Goal: Feedback & Contribution: Submit feedback/report problem

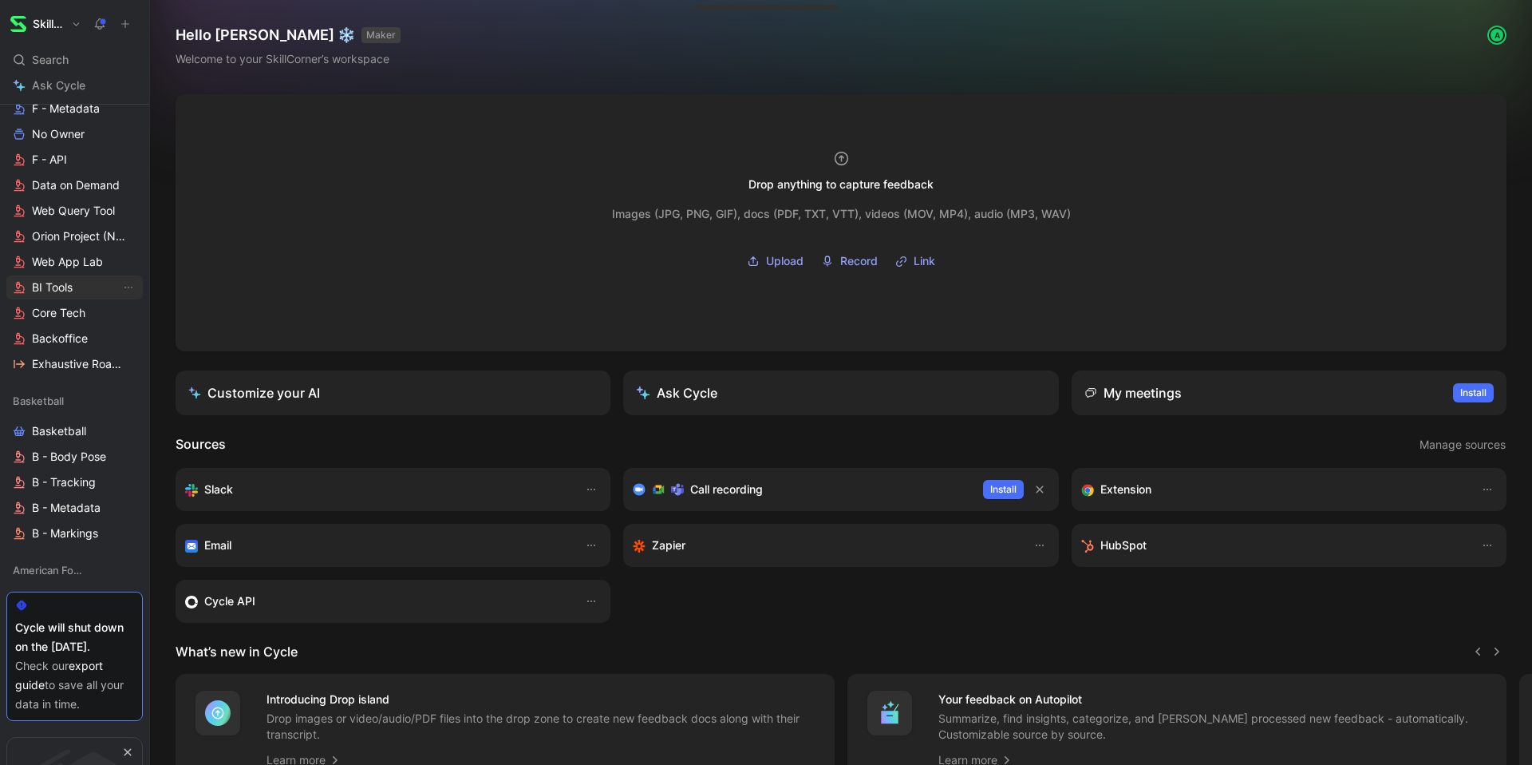
scroll to position [1015, 0]
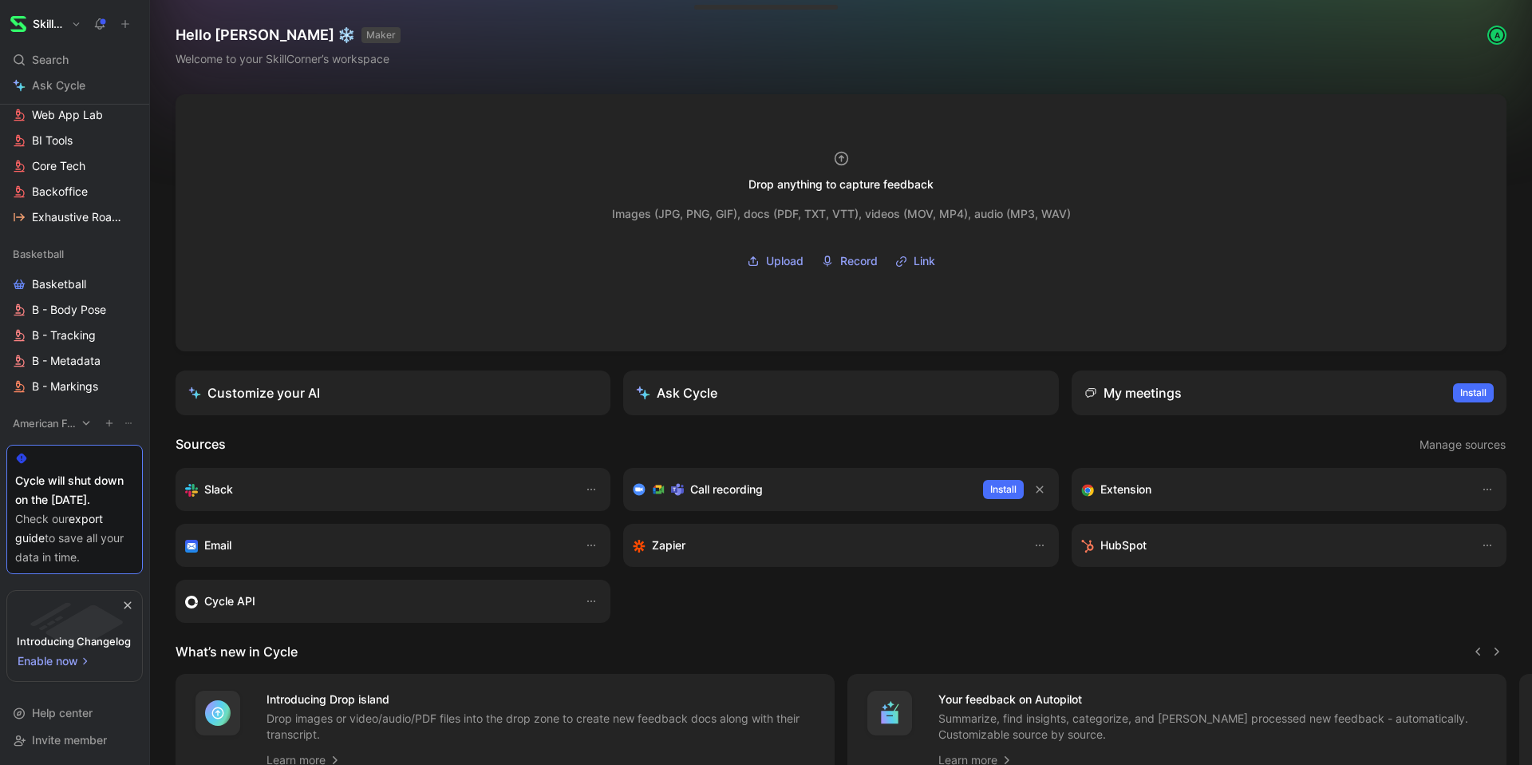
click at [46, 416] on span "American Football" at bounding box center [44, 423] width 63 height 16
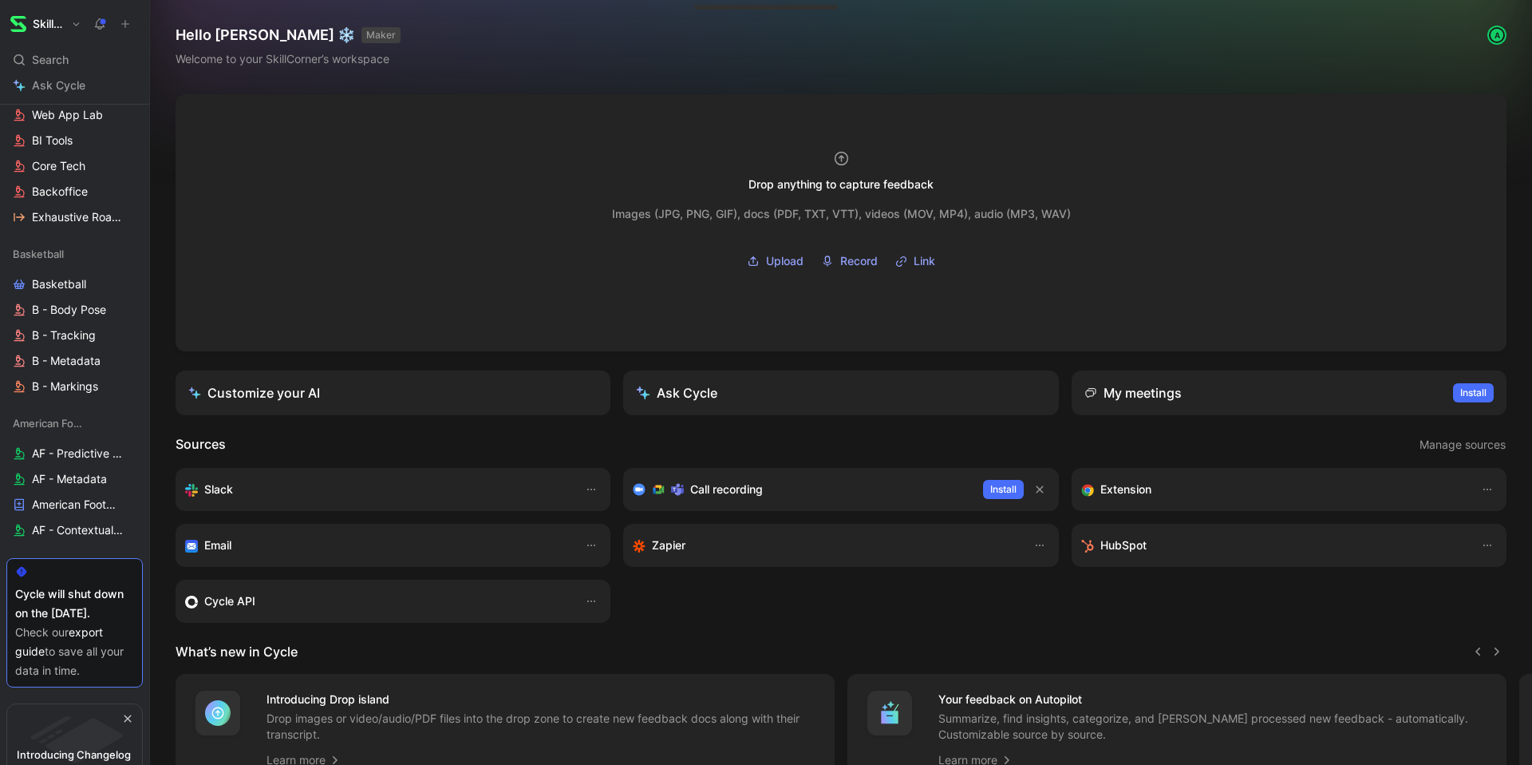
click at [128, 22] on icon at bounding box center [125, 23] width 11 height 11
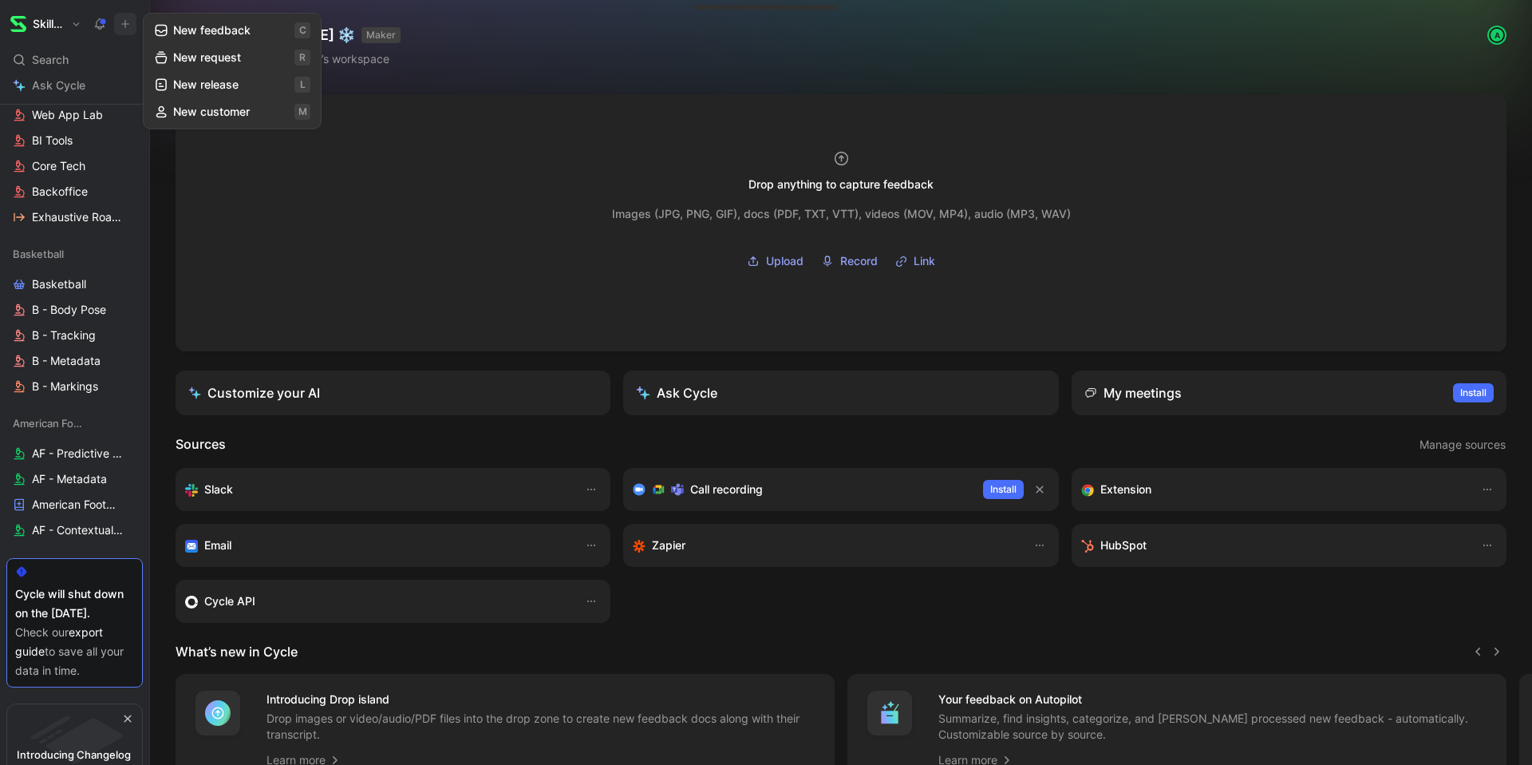
click at [264, 39] on button "New feedback c" at bounding box center [232, 30] width 171 height 27
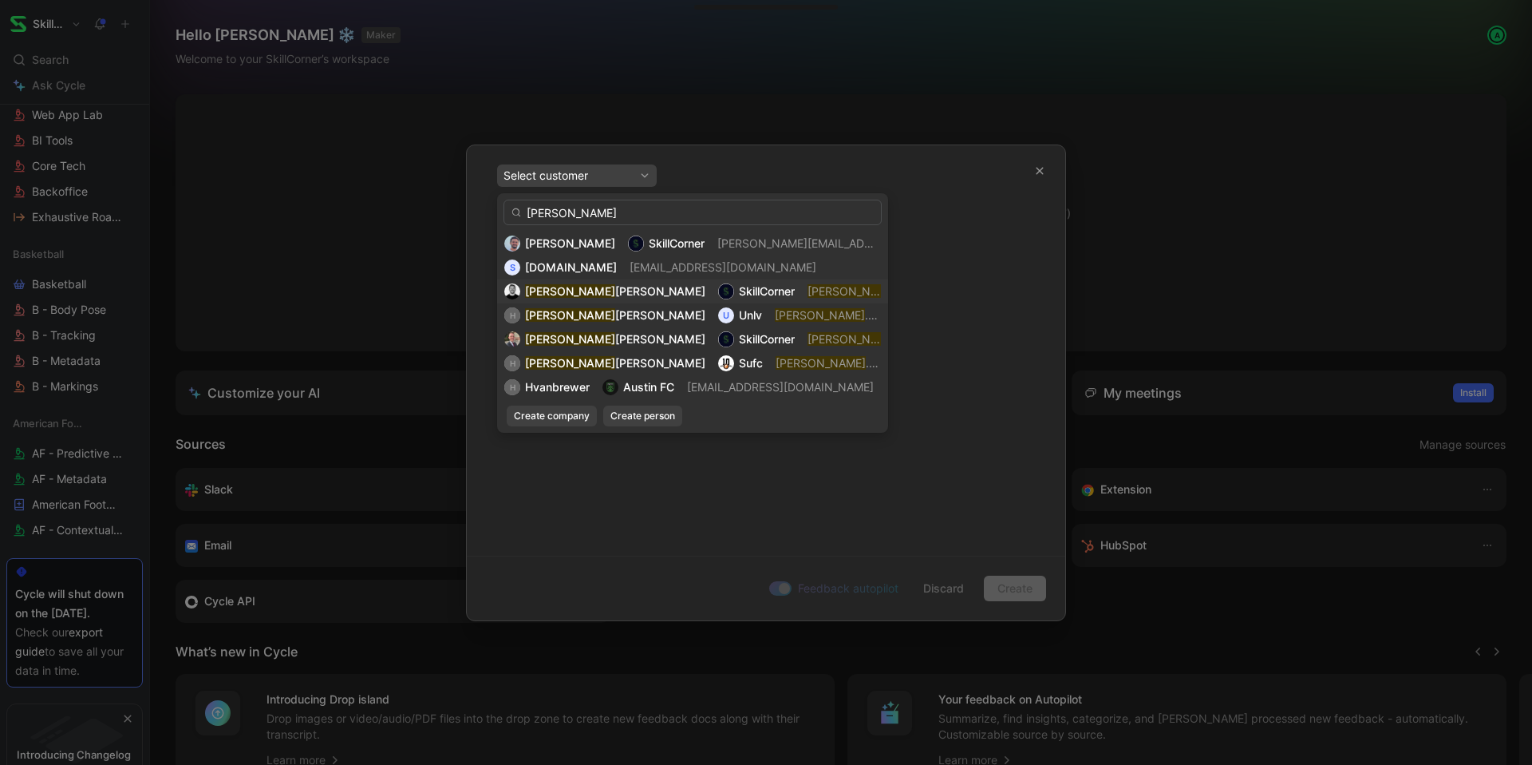
type input "[PERSON_NAME]"
click at [615, 293] on span "[PERSON_NAME]" at bounding box center [660, 291] width 90 height 14
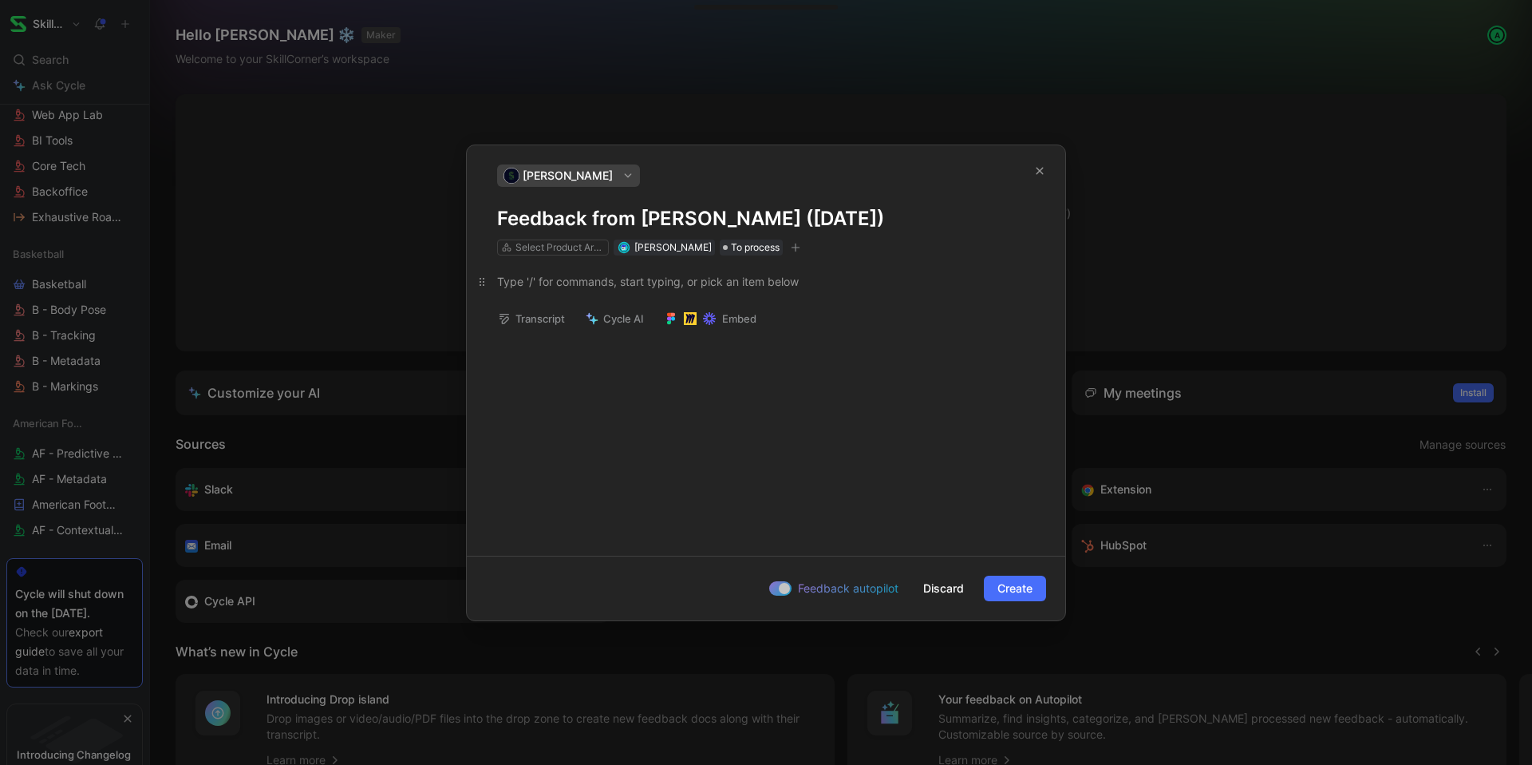
click at [601, 283] on div at bounding box center [766, 281] width 538 height 17
click at [554, 250] on div "Select Product Areas" at bounding box center [560, 247] width 89 height 16
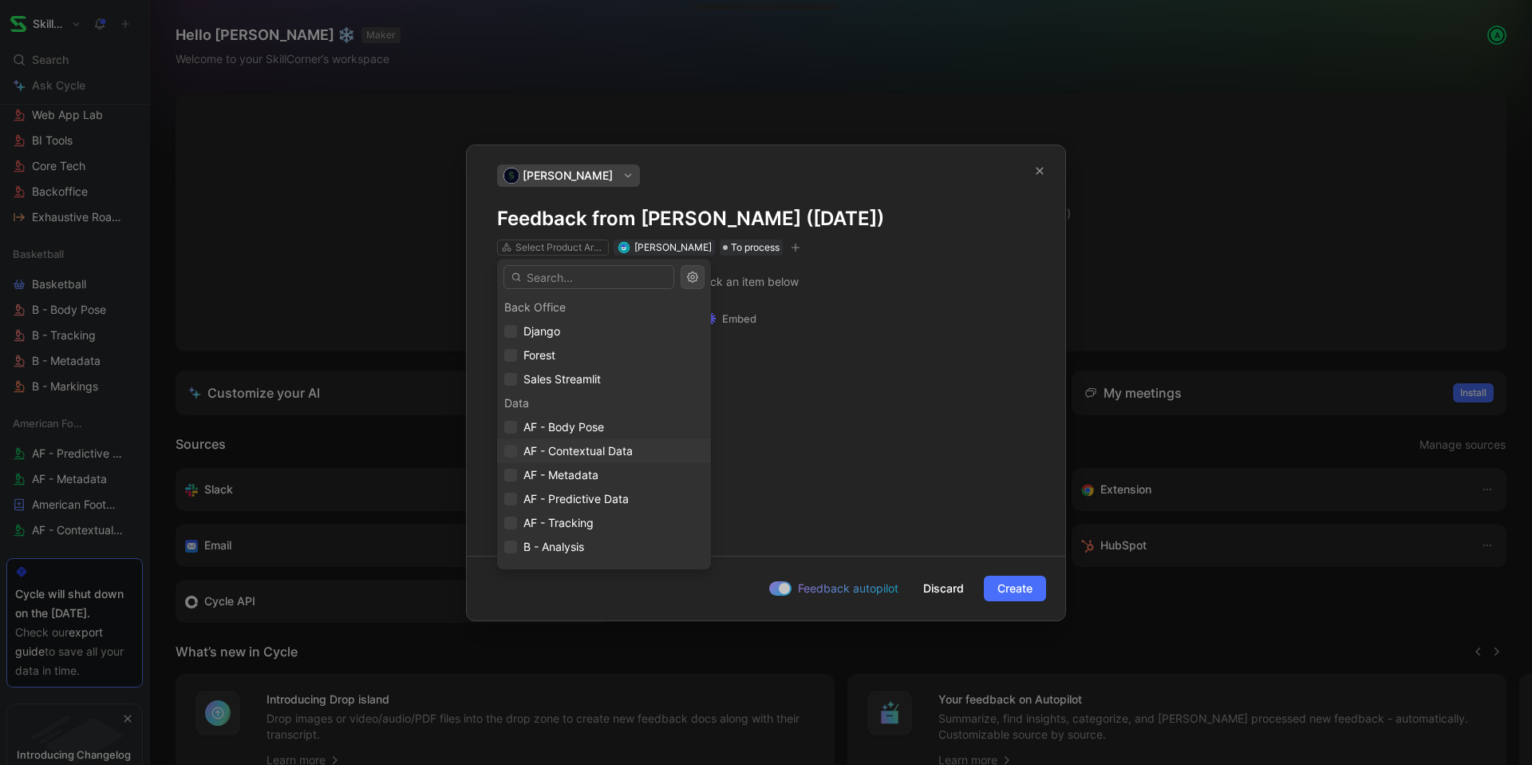
click at [570, 452] on span "AF - Contextual Data" at bounding box center [578, 451] width 109 height 14
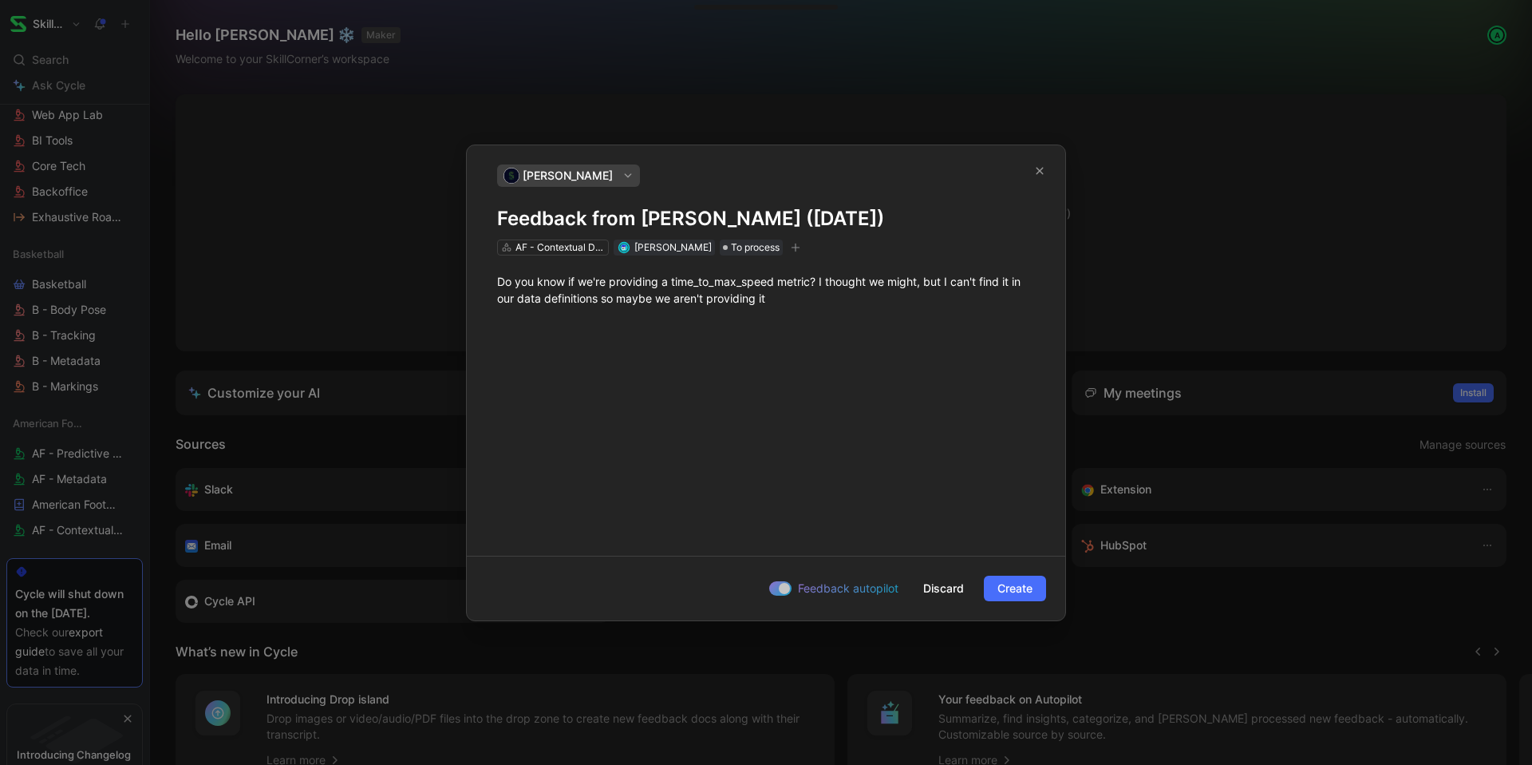
click at [793, 253] on button "button" at bounding box center [796, 247] width 16 height 16
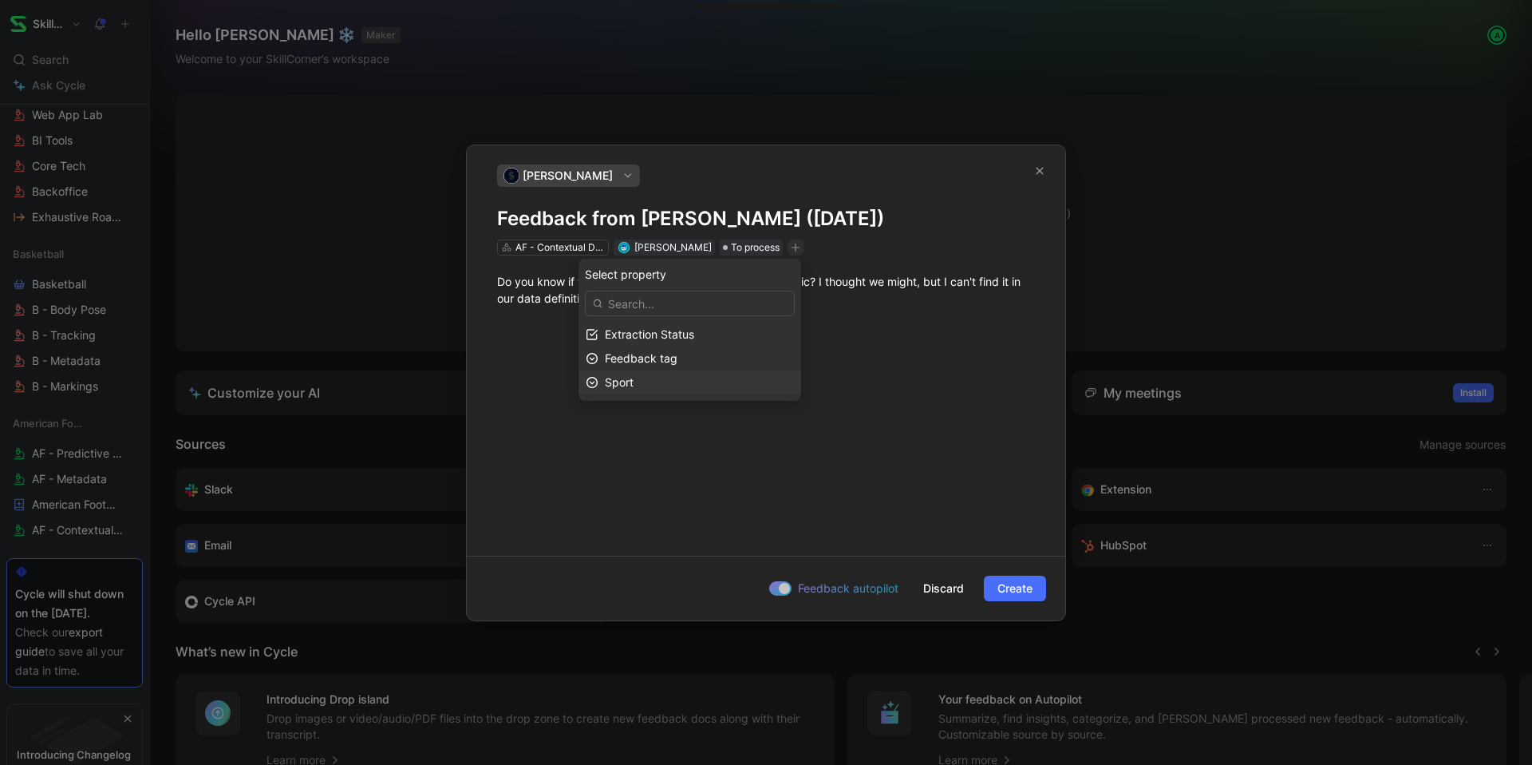
click at [664, 378] on div "Sport" at bounding box center [699, 382] width 189 height 19
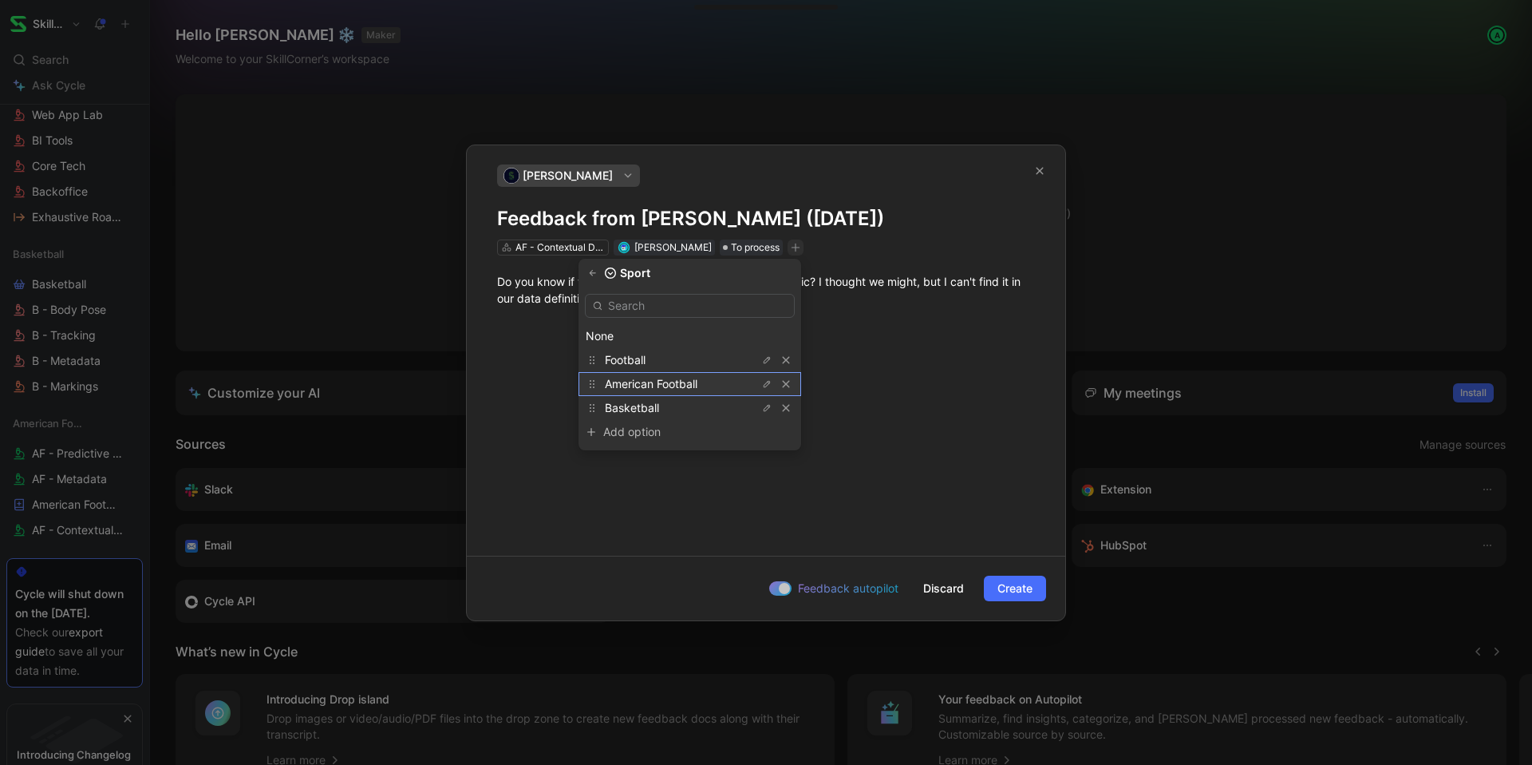
click at [676, 387] on span "American Football" at bounding box center [651, 384] width 93 height 14
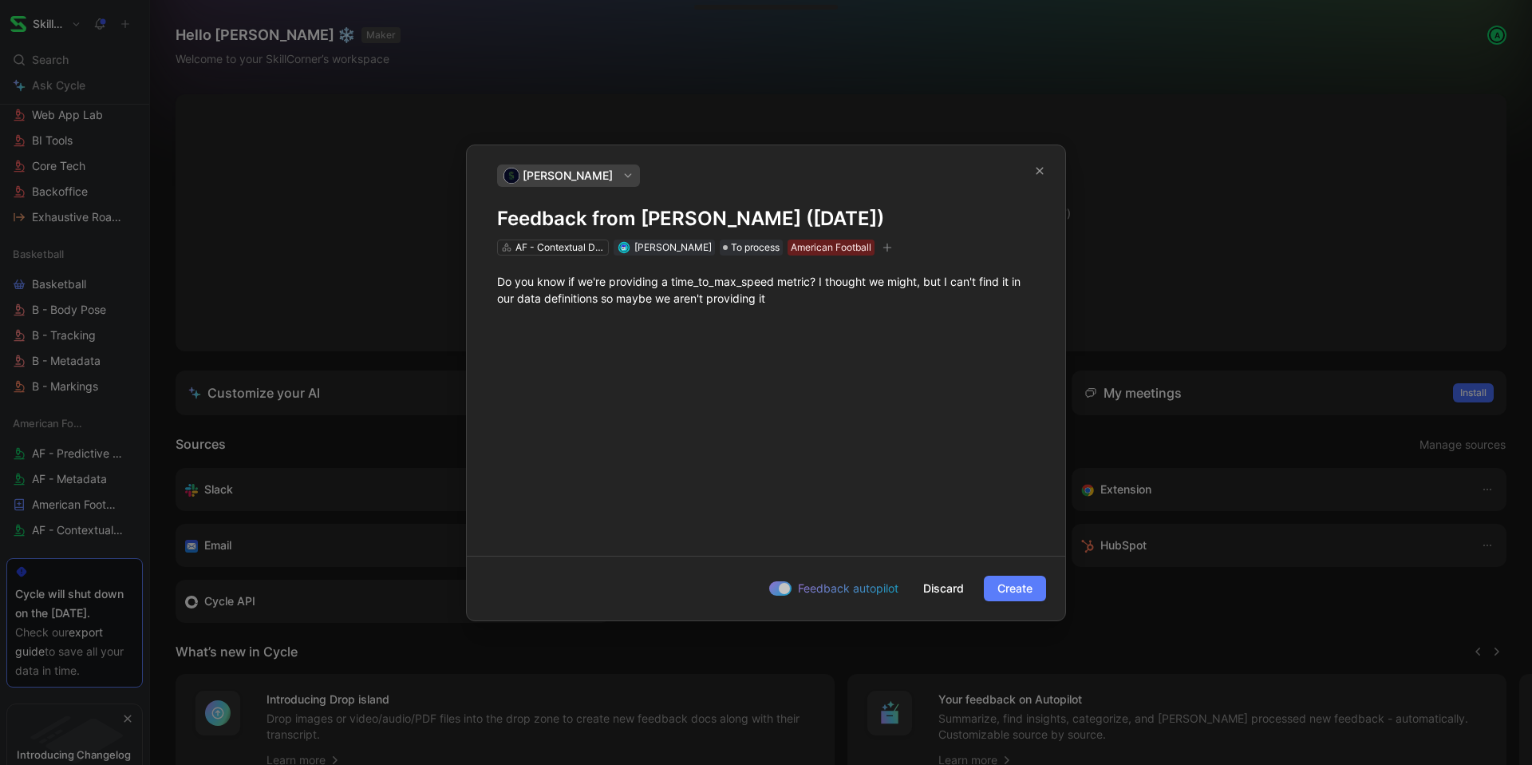
click at [1010, 582] on span "Create" at bounding box center [1015, 588] width 35 height 19
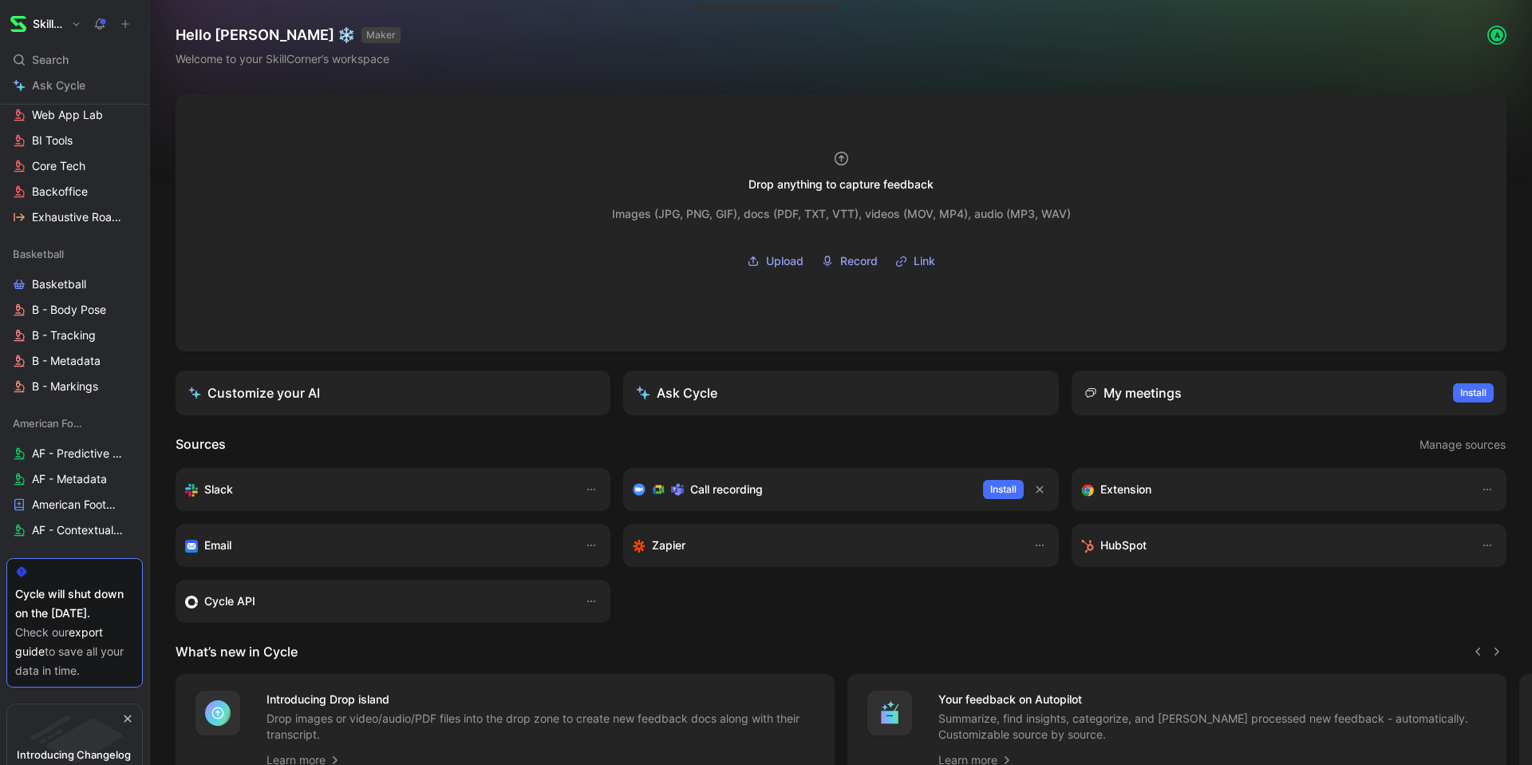
click at [124, 20] on icon at bounding box center [125, 23] width 11 height 11
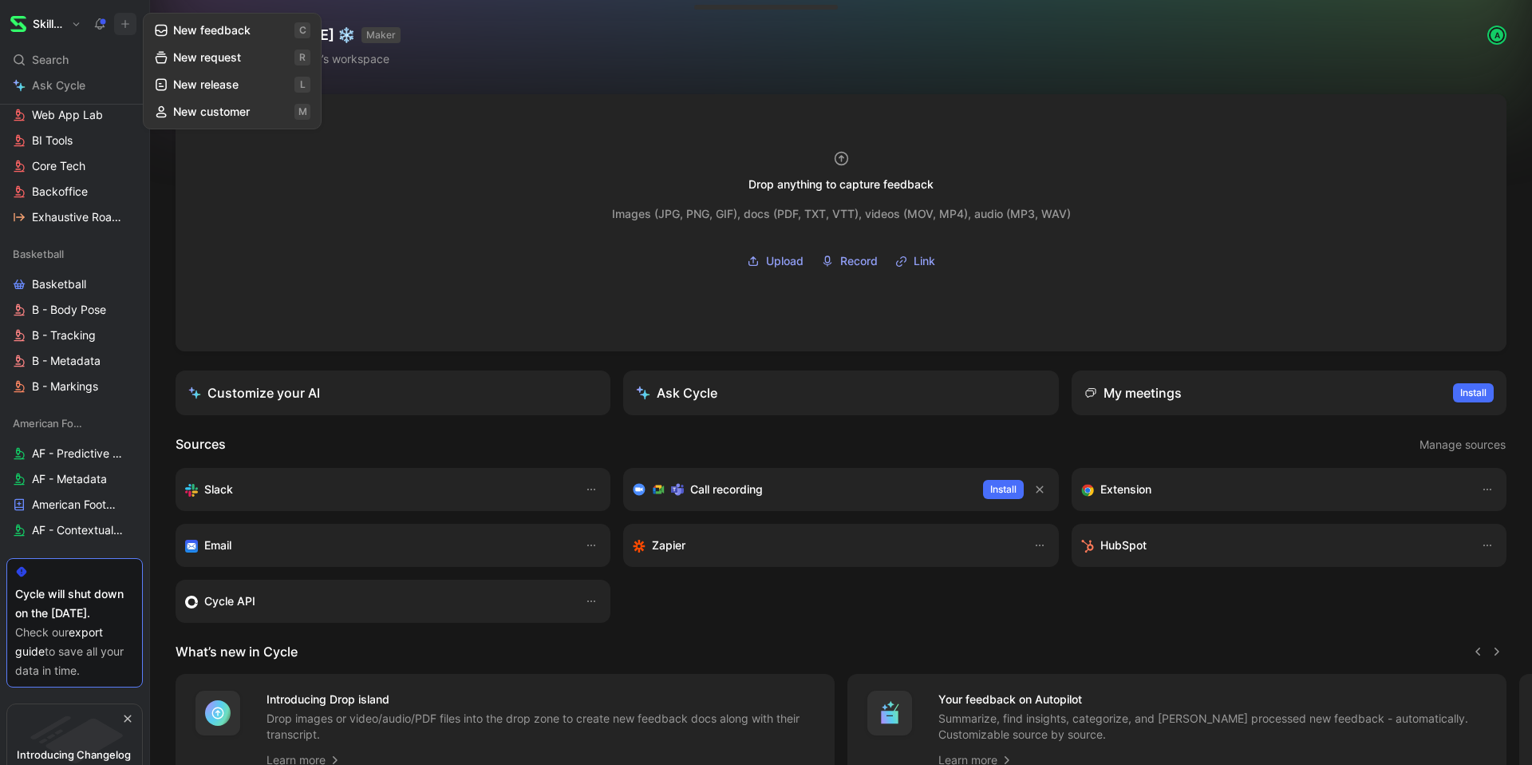
click at [248, 36] on button "New feedback c" at bounding box center [232, 30] width 171 height 27
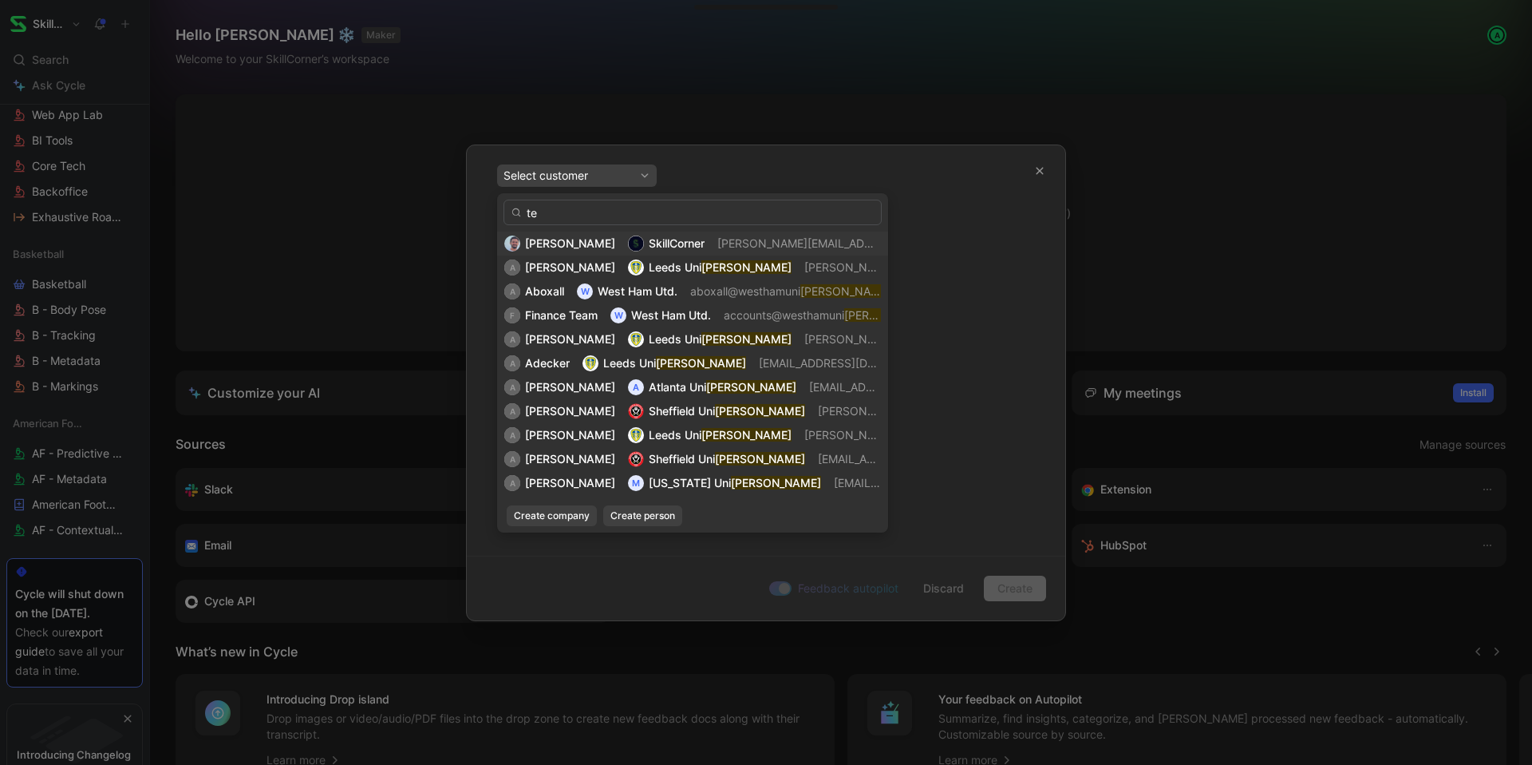
type input "t"
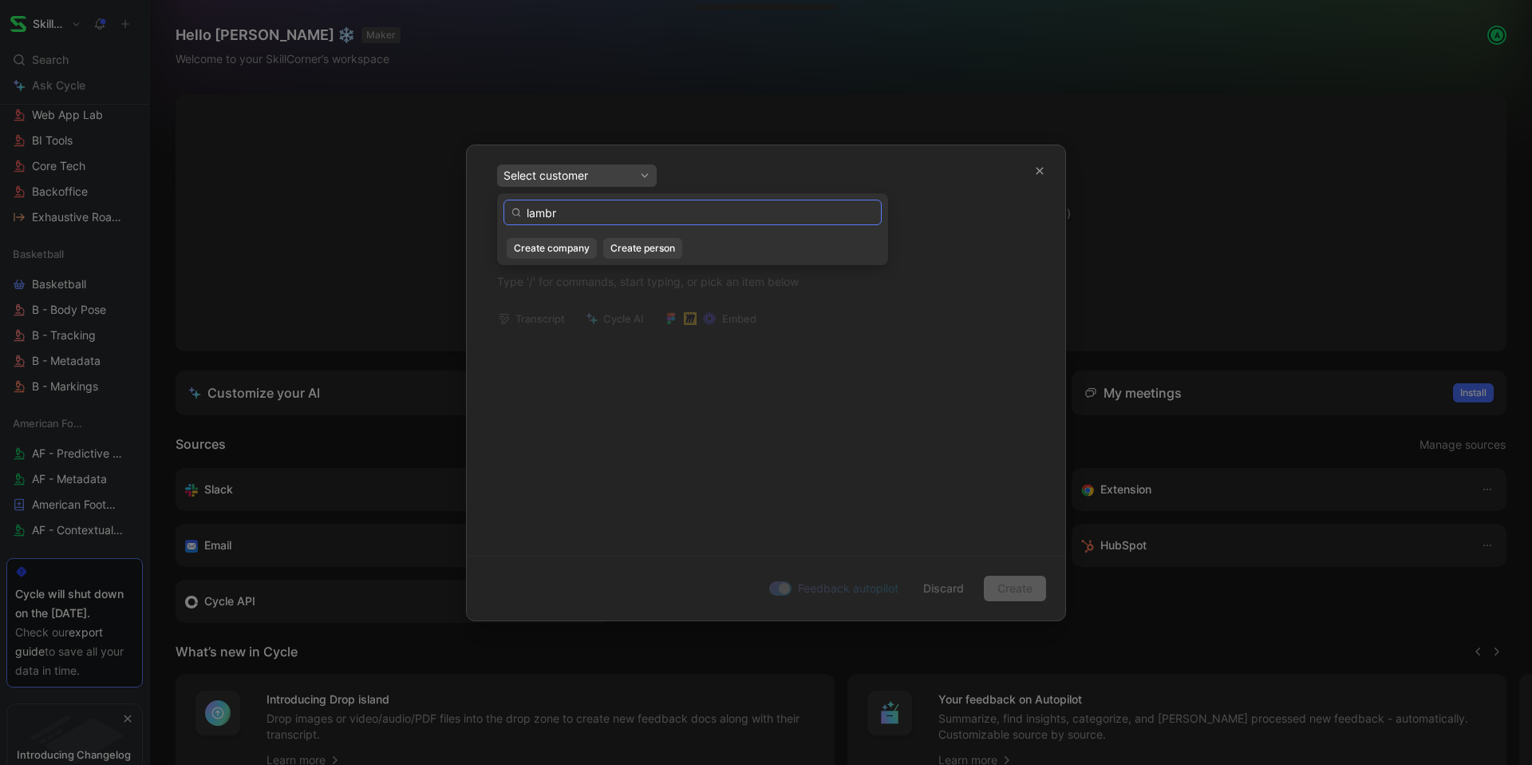
type input "lambri"
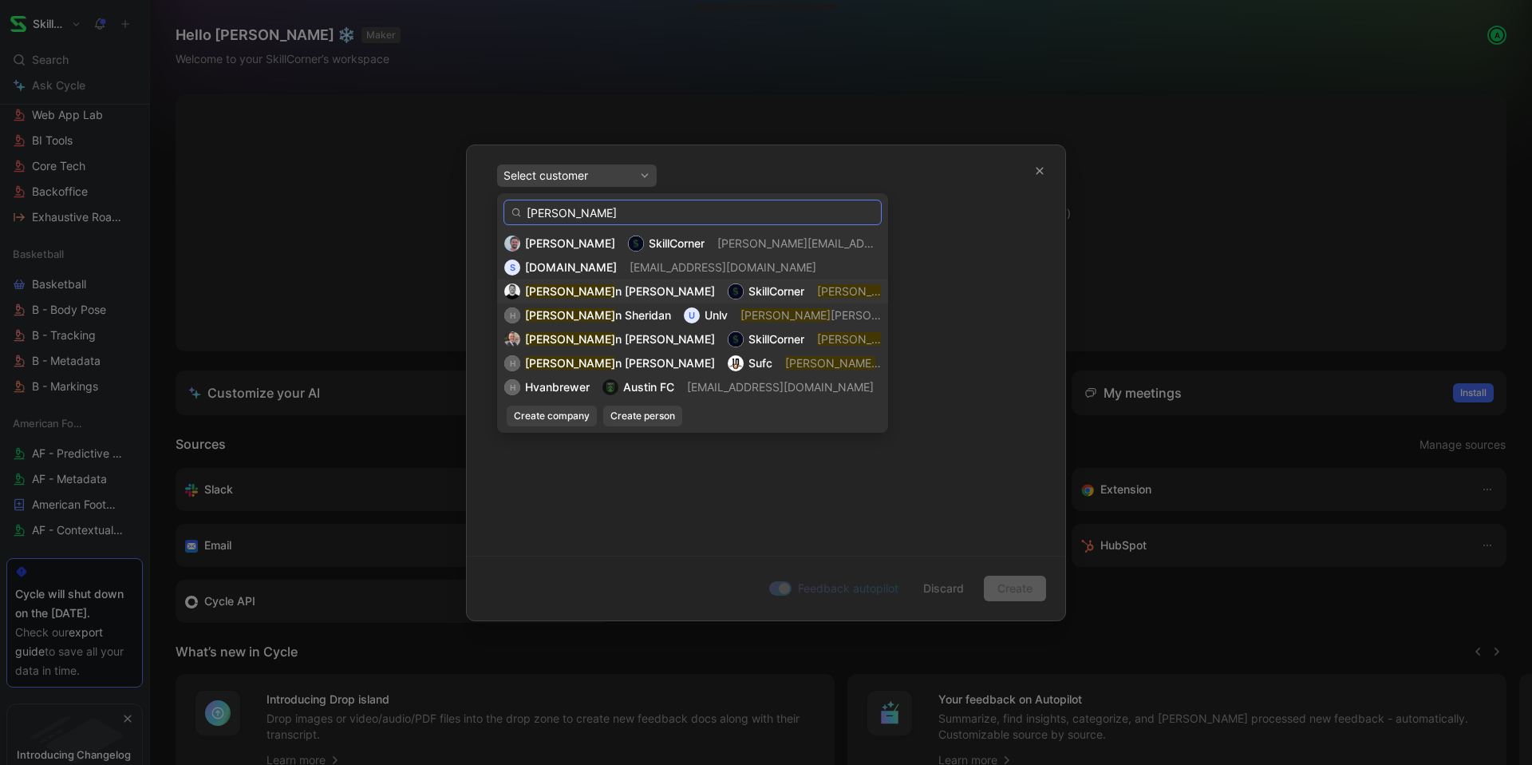
type input "[PERSON_NAME]"
click at [615, 288] on span "n [PERSON_NAME]" at bounding box center [665, 291] width 100 height 14
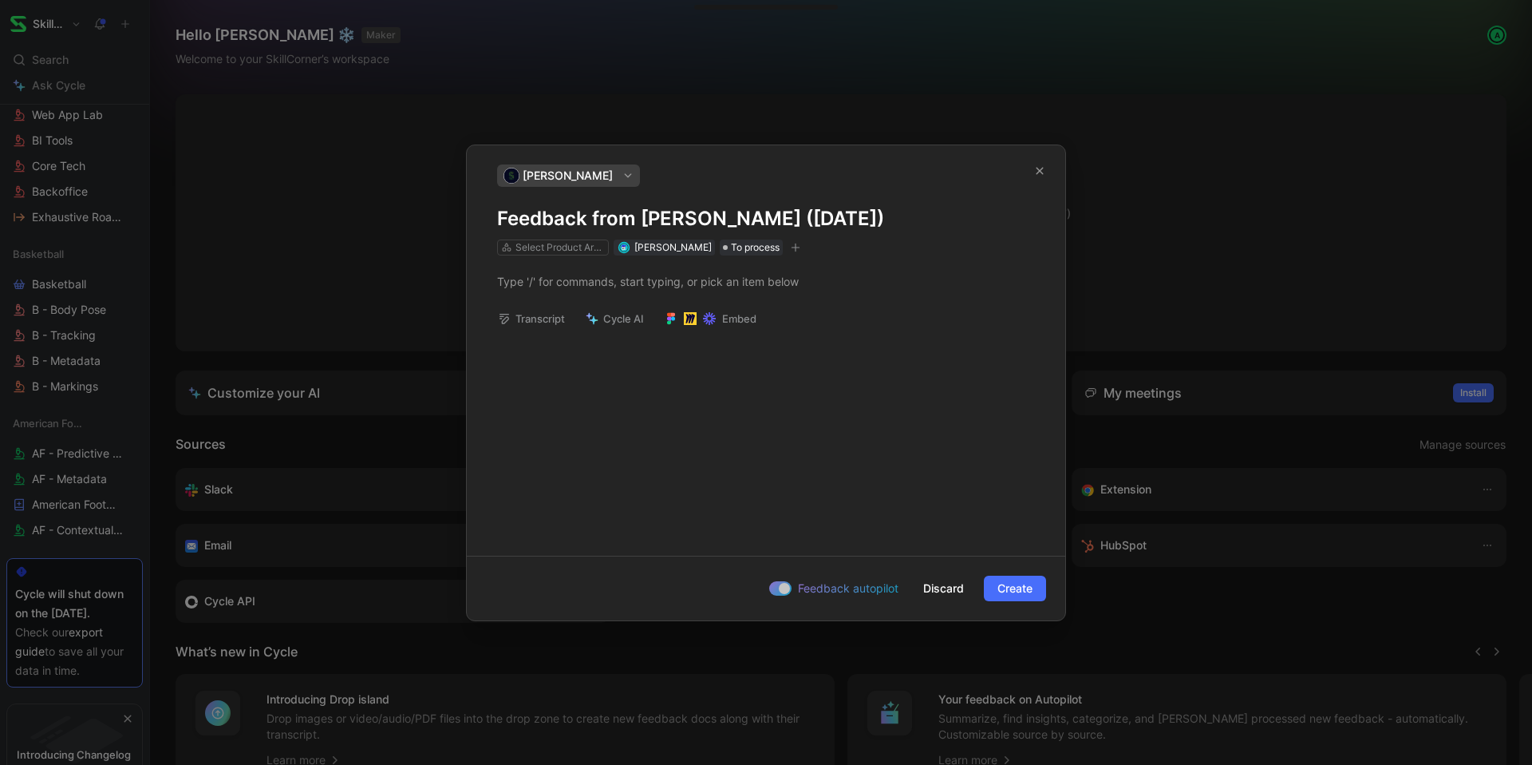
click at [571, 262] on div at bounding box center [766, 281] width 599 height 52
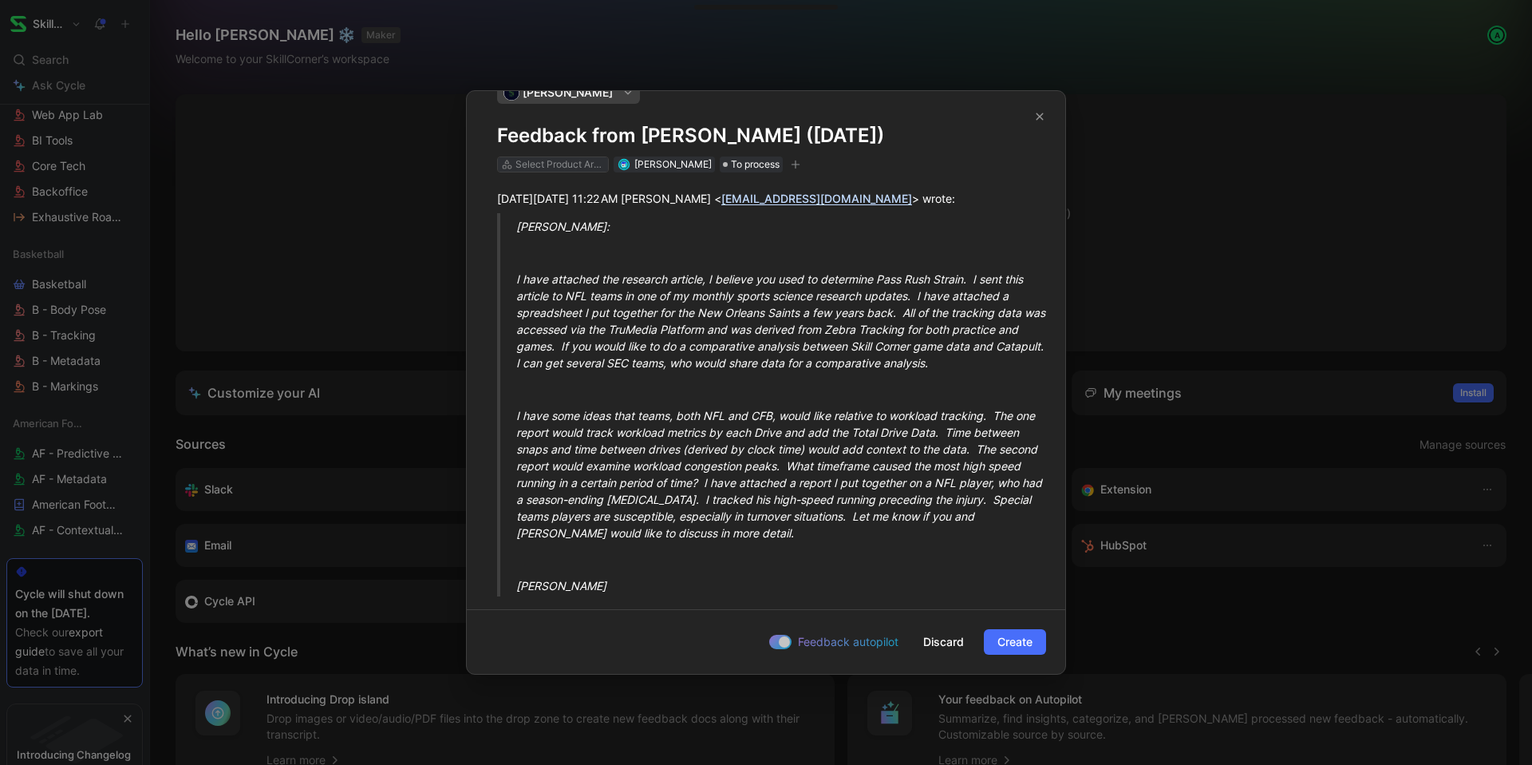
click at [577, 164] on div "Select Product Areas" at bounding box center [560, 164] width 89 height 16
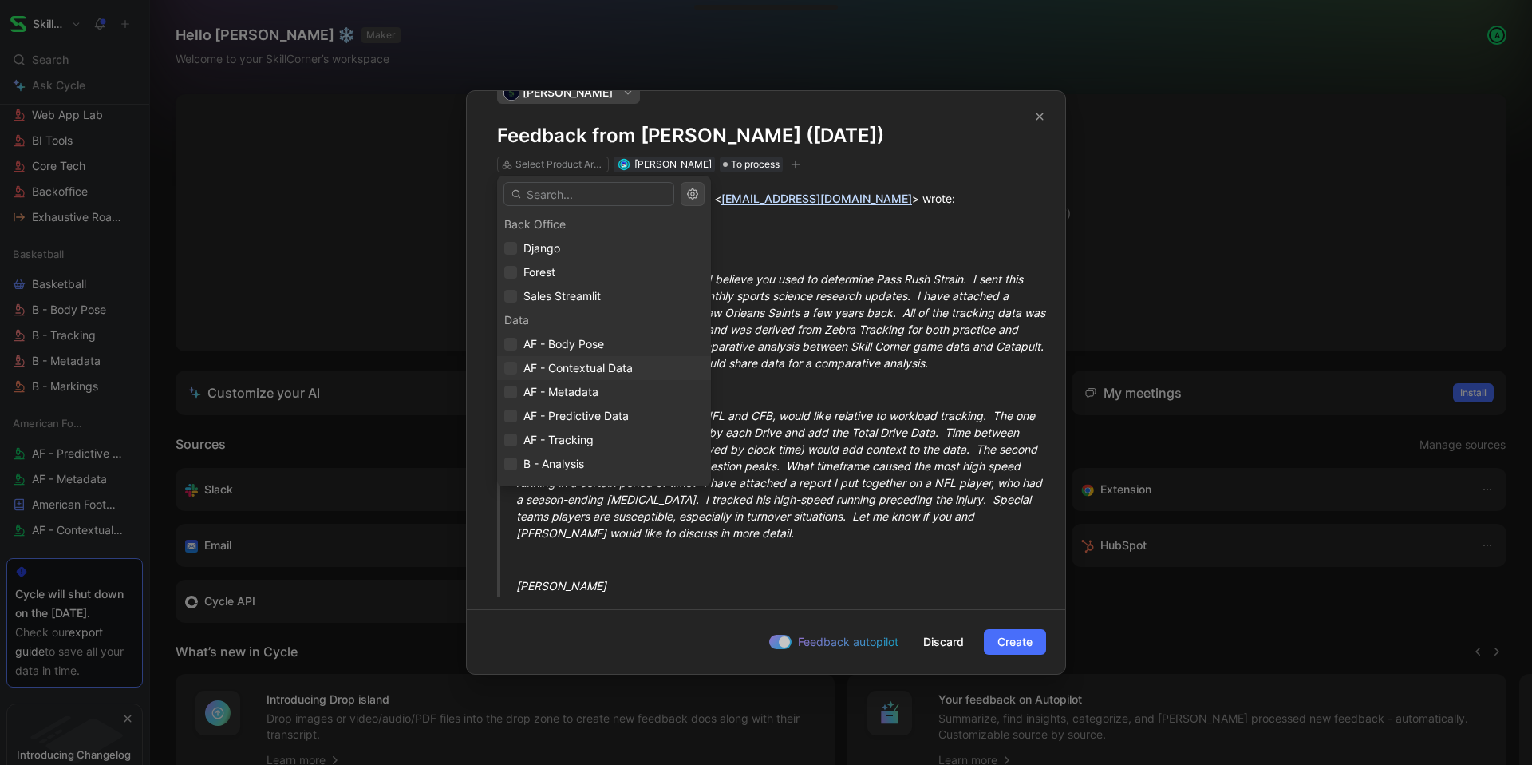
click at [565, 362] on span "AF - Contextual Data" at bounding box center [578, 368] width 109 height 14
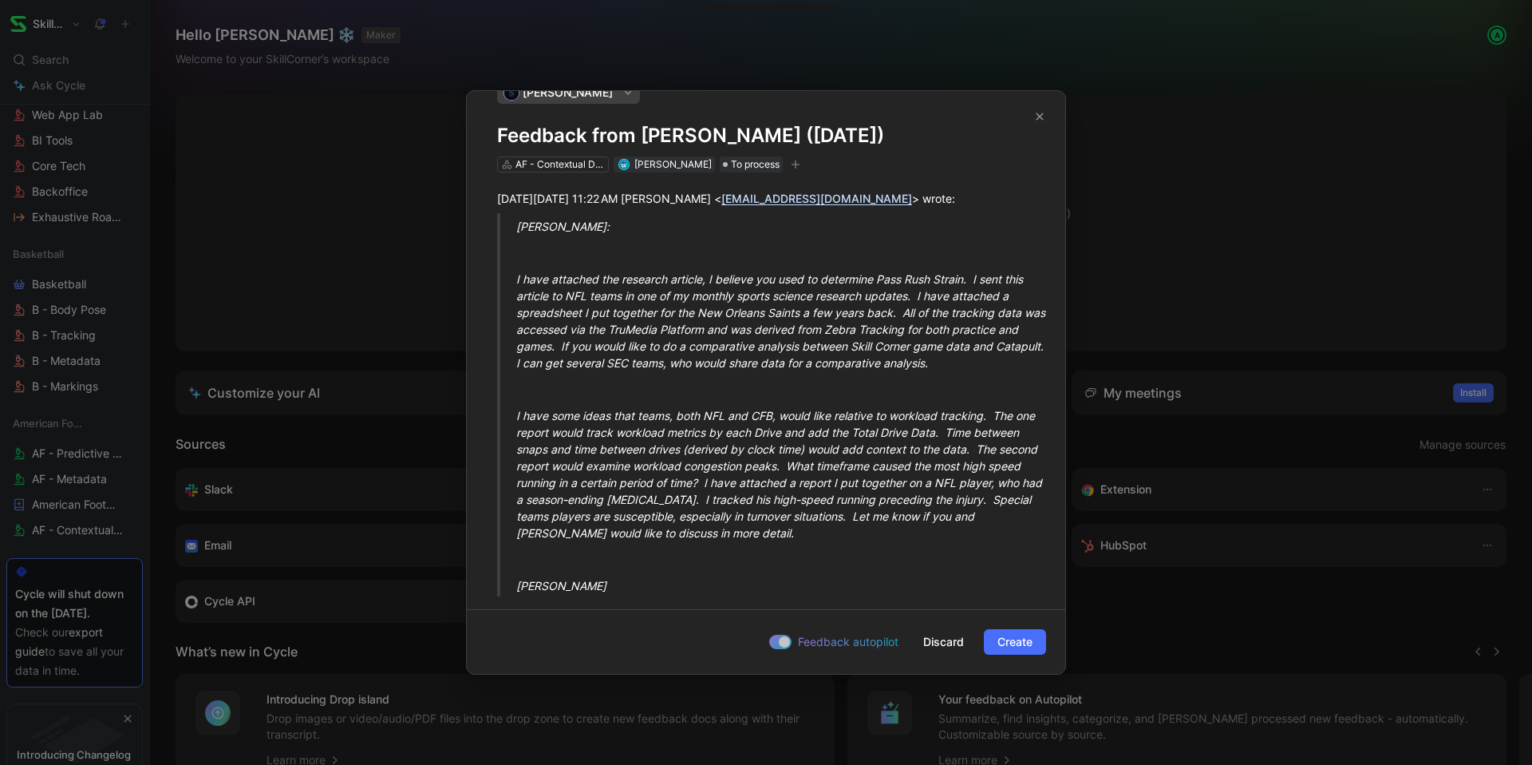
click at [791, 168] on icon "button" at bounding box center [796, 165] width 10 height 10
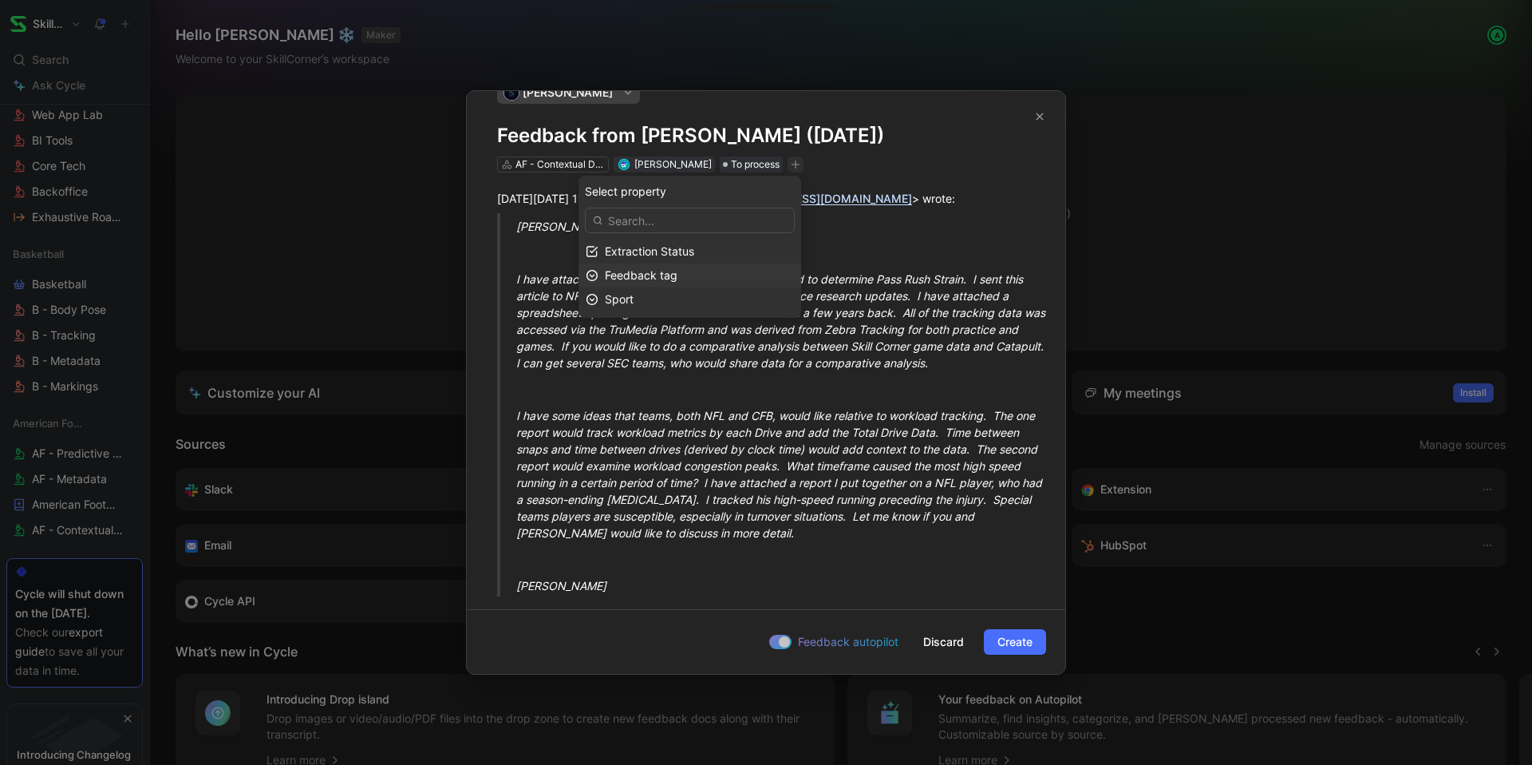
click at [627, 273] on span "Feedback tag" at bounding box center [641, 275] width 73 height 14
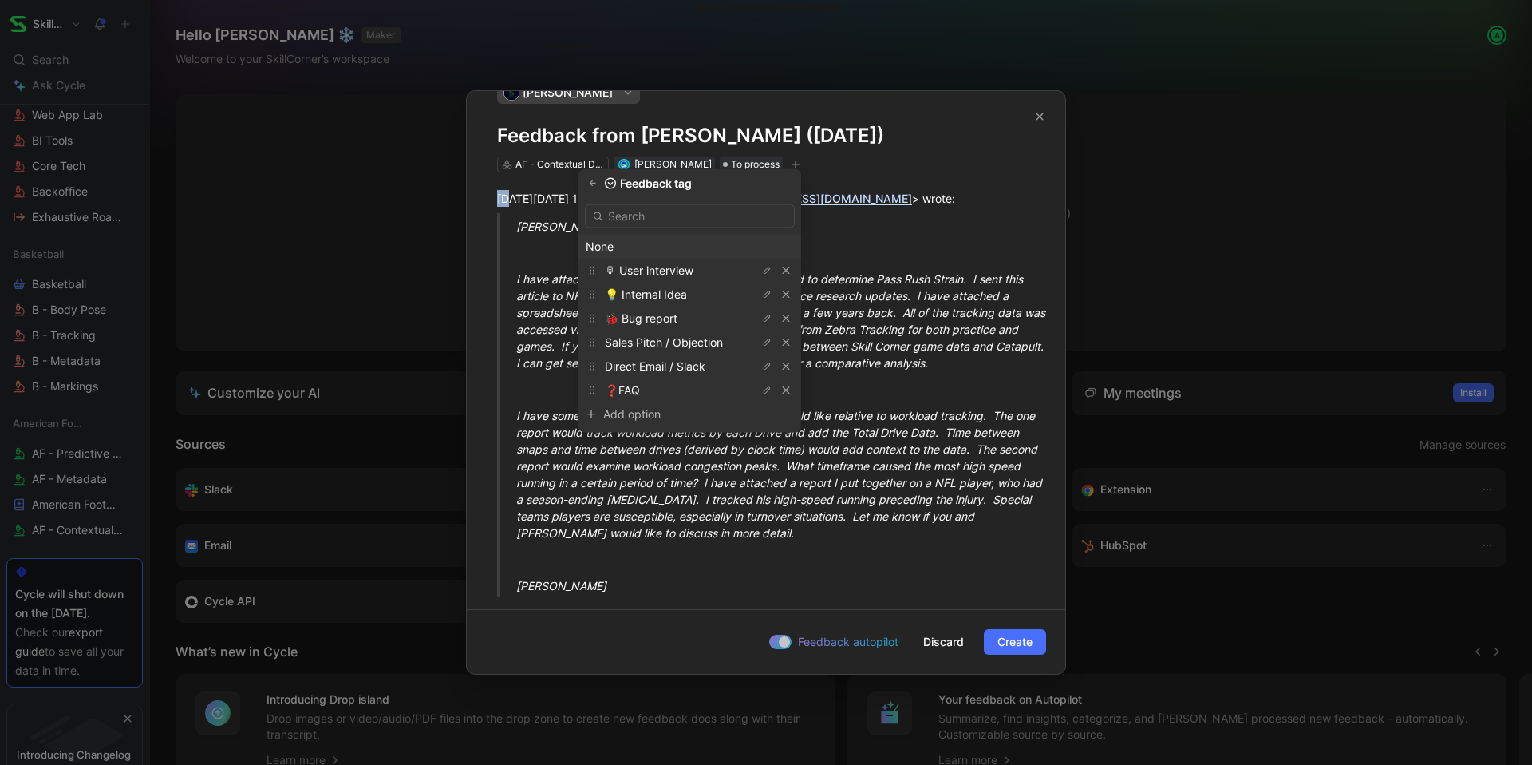
click at [796, 172] on div "[DATE][DATE] 11:22 AM [PERSON_NAME] < [EMAIL_ADDRESS][DOMAIN_NAME] > wrote: [PE…" at bounding box center [766, 391] width 599 height 439
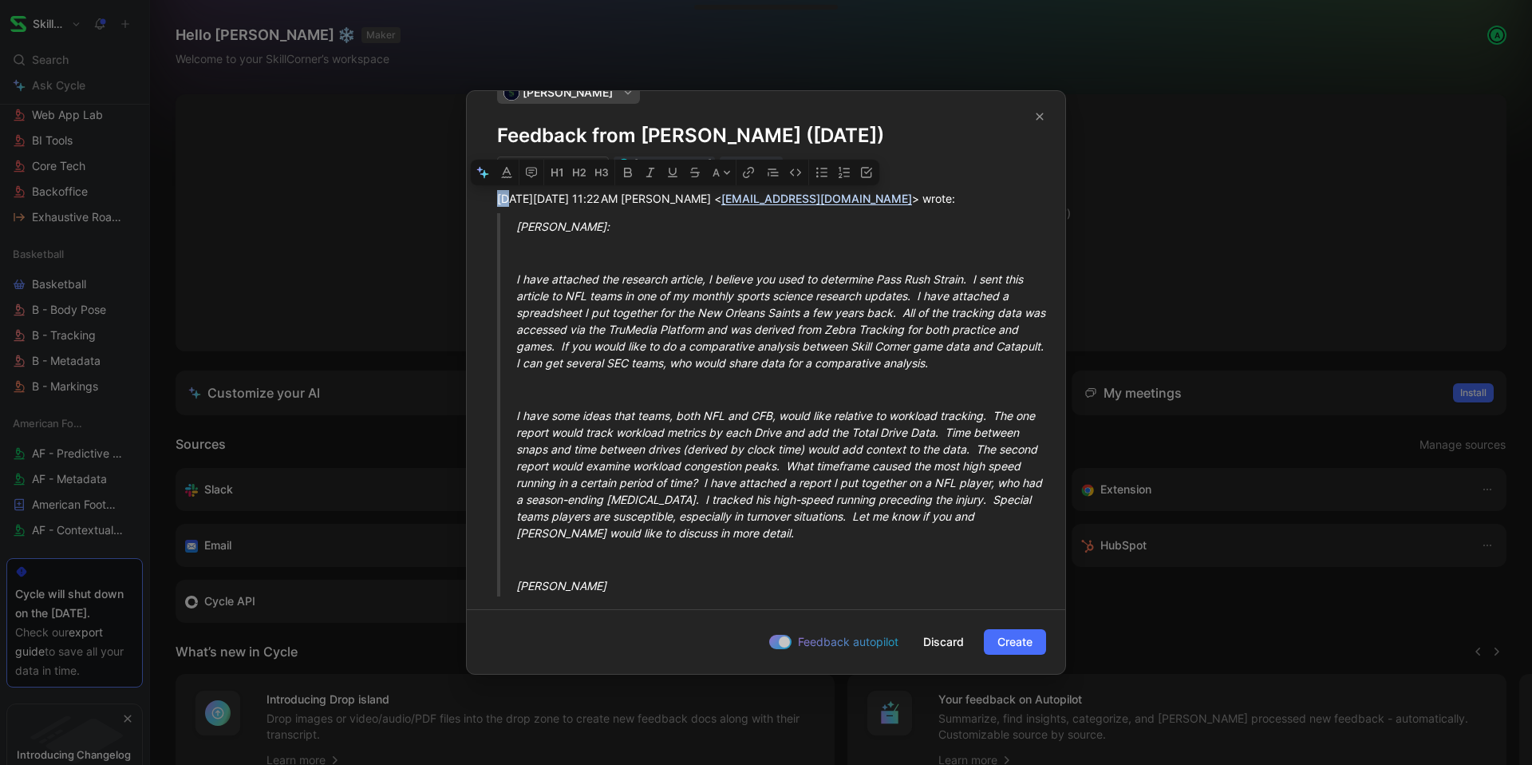
click at [796, 172] on icon "button" at bounding box center [795, 172] width 13 height 13
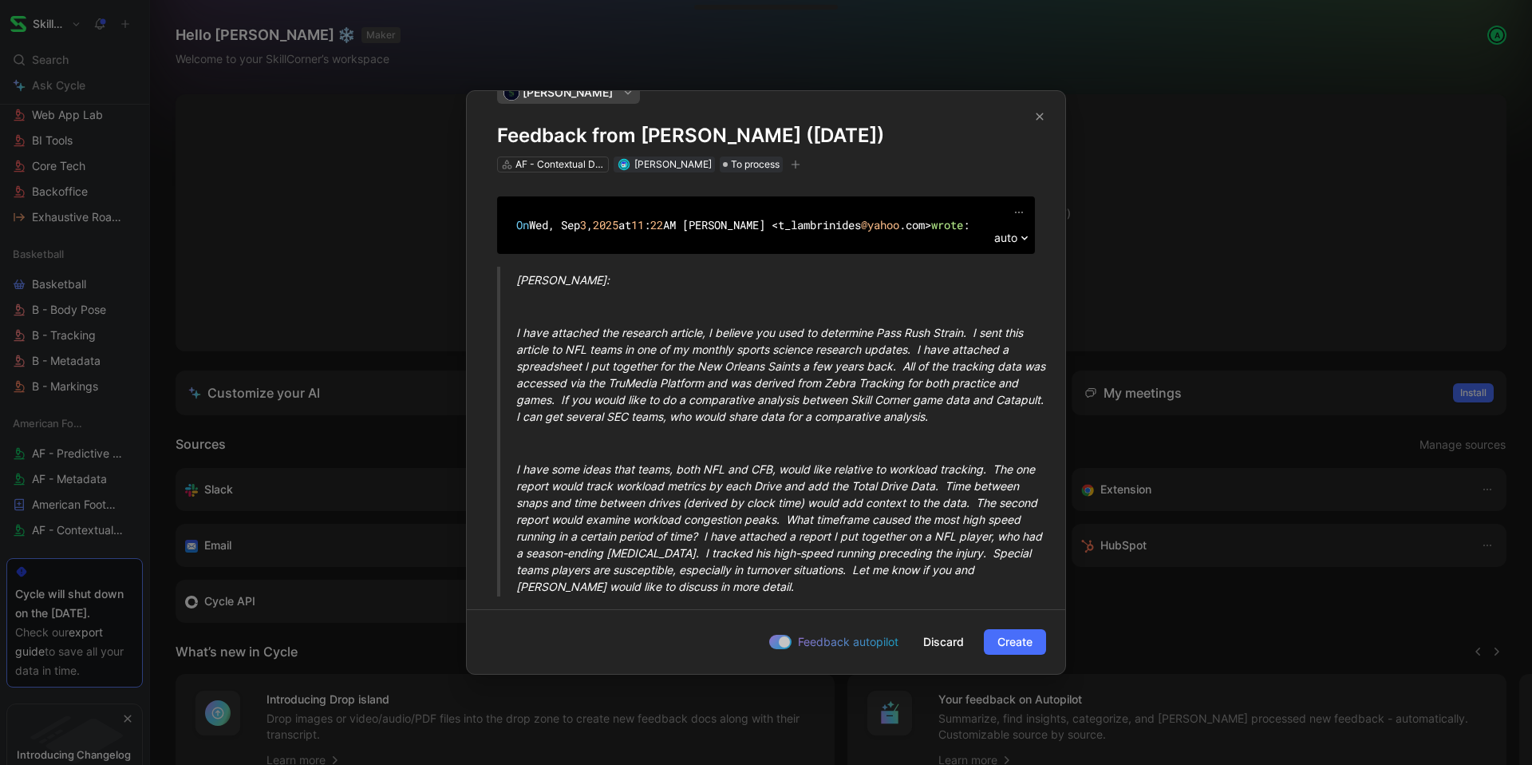
scroll to position [35, 0]
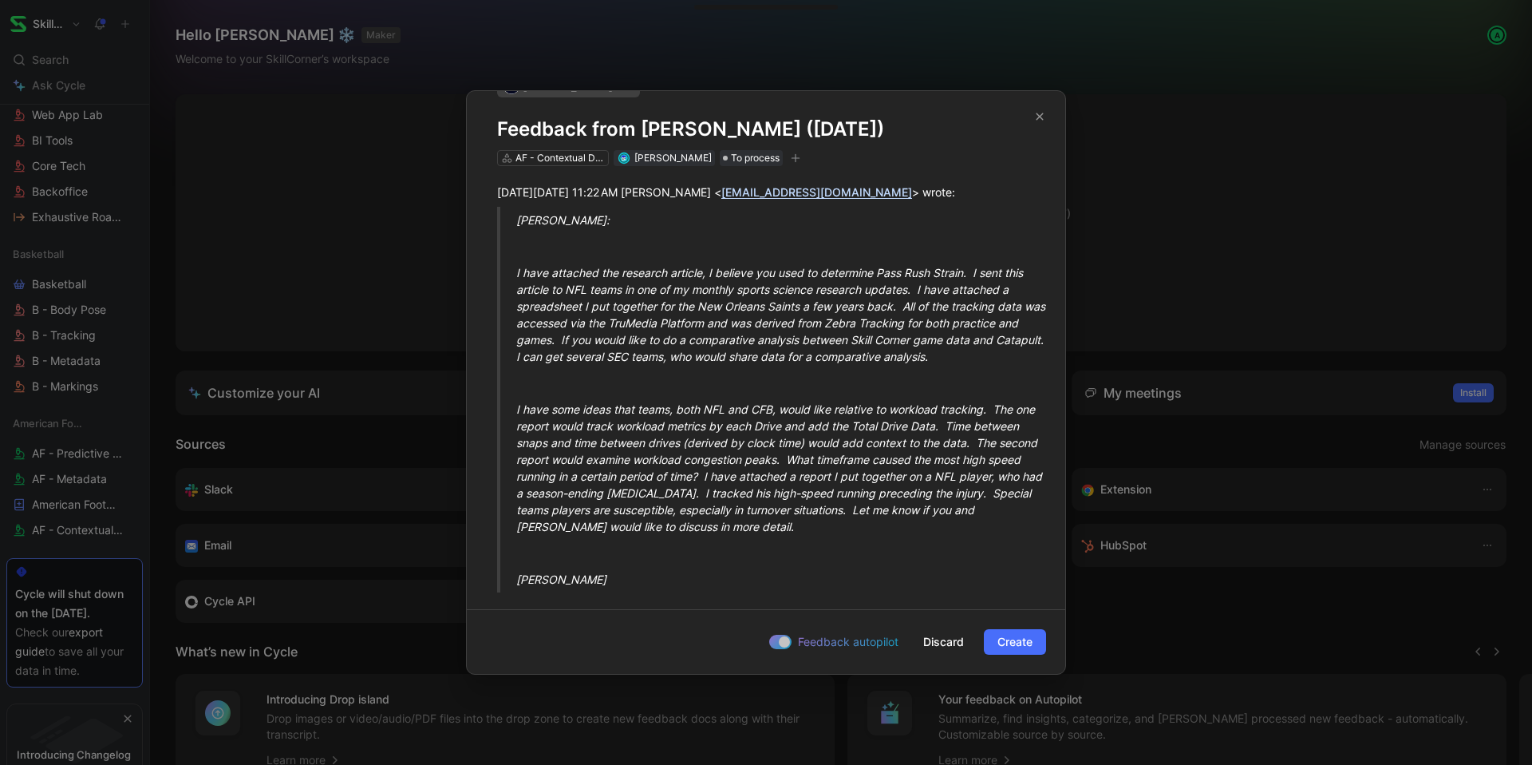
click at [798, 164] on button "button" at bounding box center [796, 158] width 16 height 16
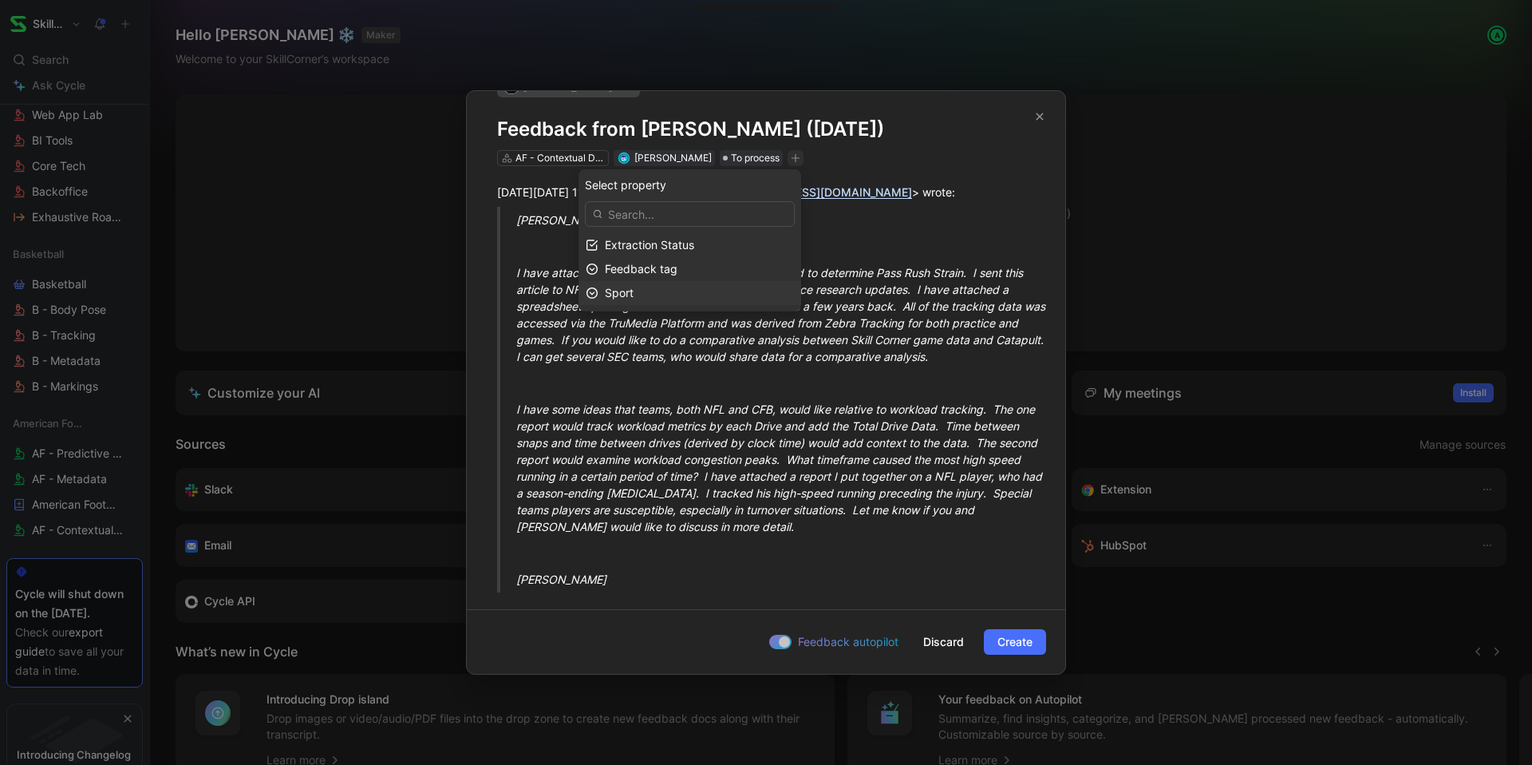
click at [727, 283] on div "Sport" at bounding box center [699, 292] width 189 height 19
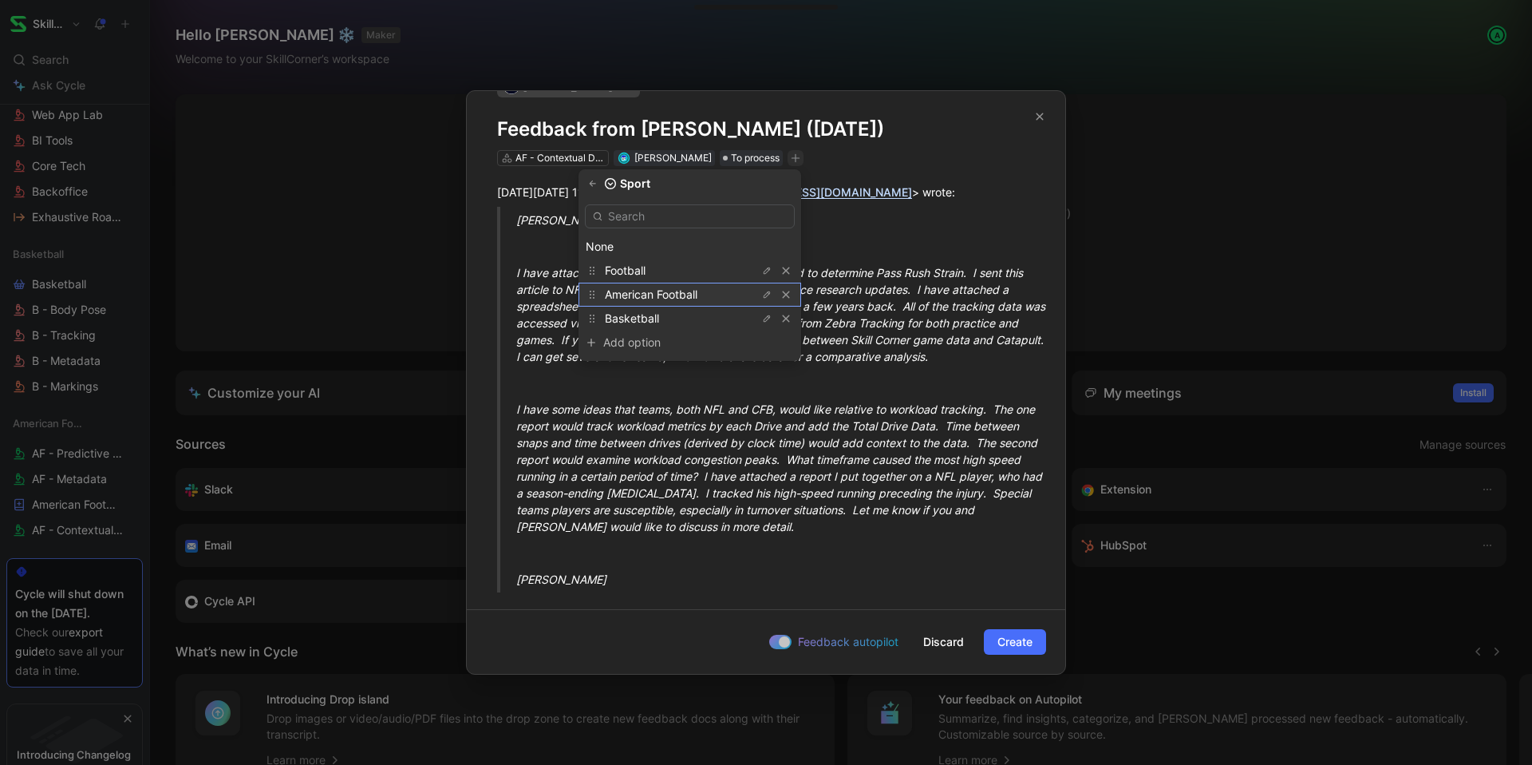
click at [697, 290] on span "American Football" at bounding box center [651, 294] width 93 height 14
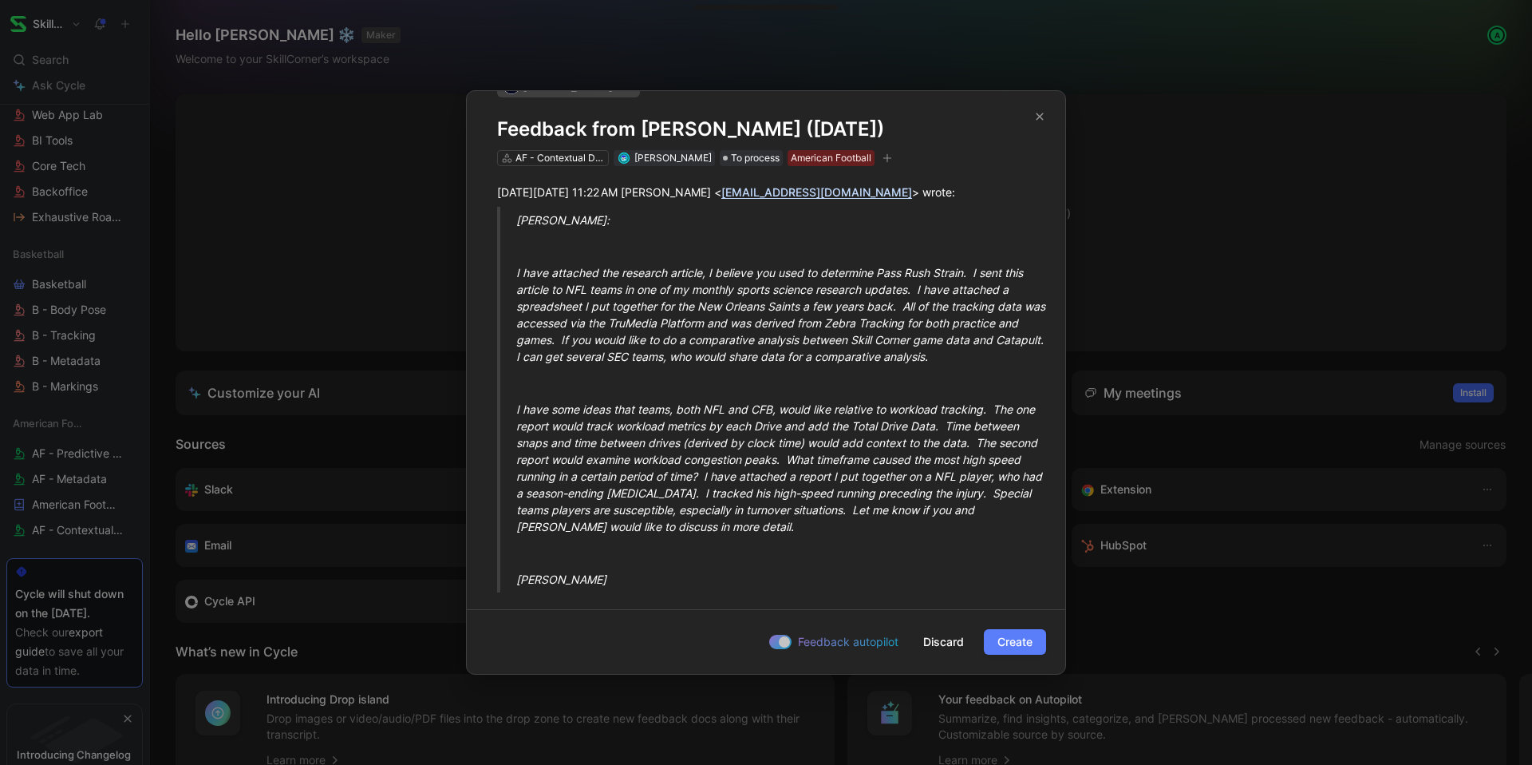
click at [1013, 646] on span "Create" at bounding box center [1015, 641] width 35 height 19
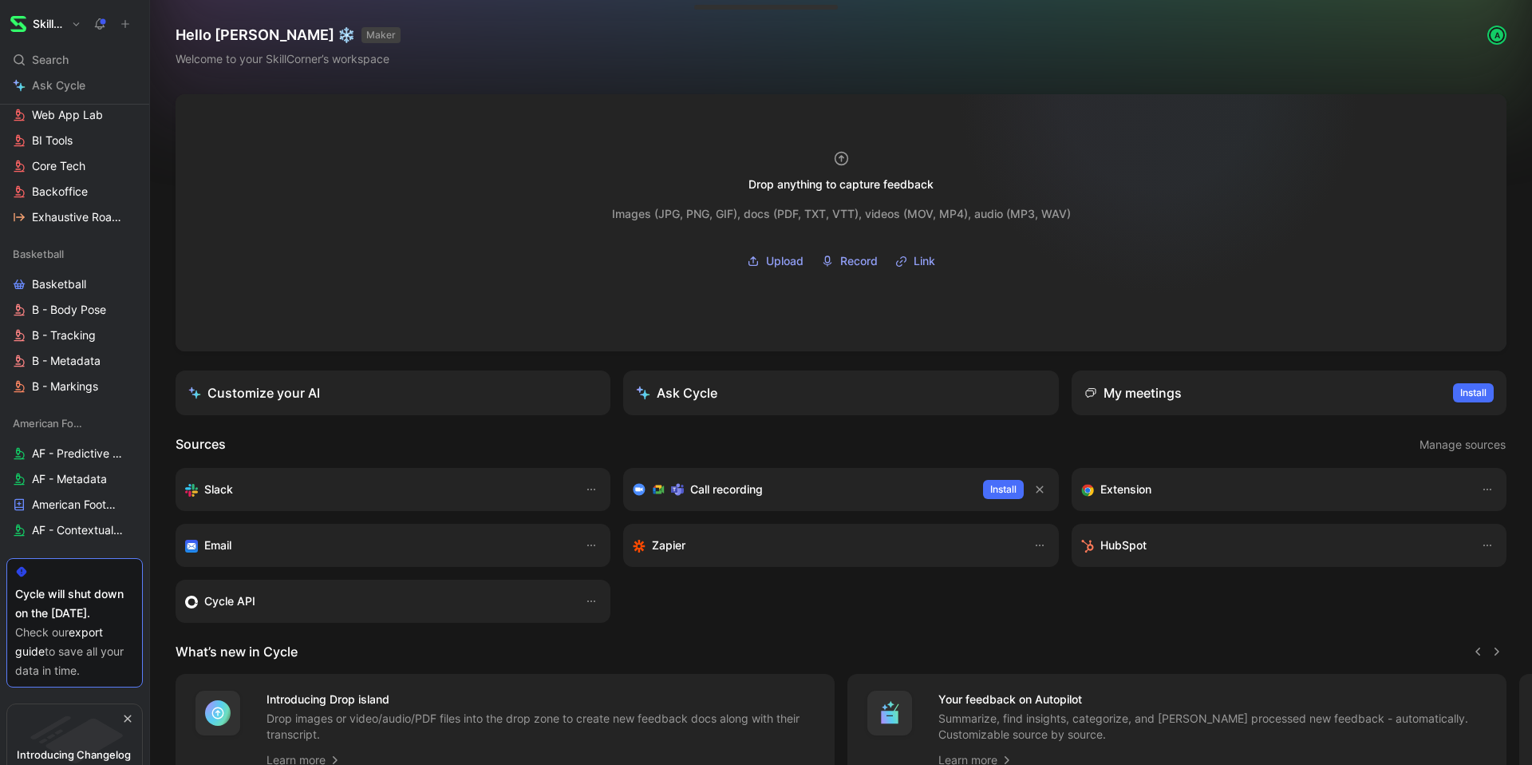
scroll to position [1015, 0]
